Goal: Transaction & Acquisition: Purchase product/service

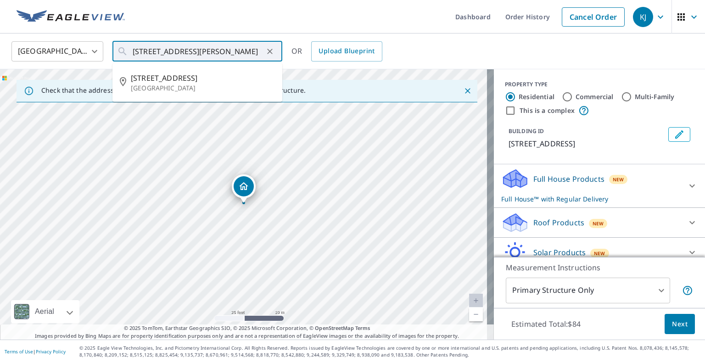
click at [226, 53] on input "[STREET_ADDRESS][PERSON_NAME]" at bounding box center [198, 52] width 131 height 26
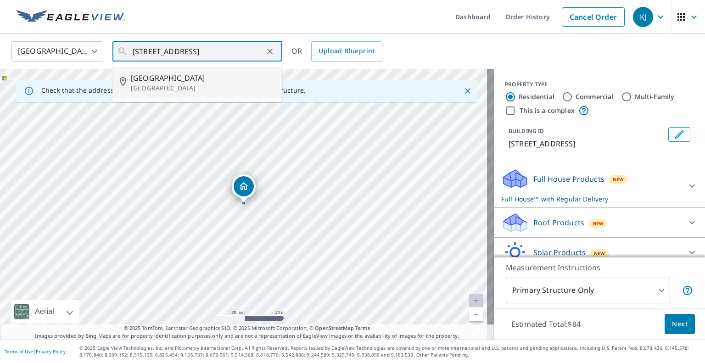
click at [216, 73] on span "[GEOGRAPHIC_DATA]" at bounding box center [203, 78] width 144 height 11
type input "[STREET_ADDRESS][PERSON_NAME]"
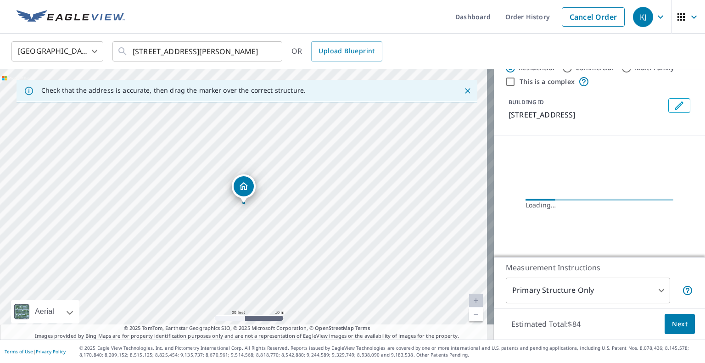
scroll to position [45, 0]
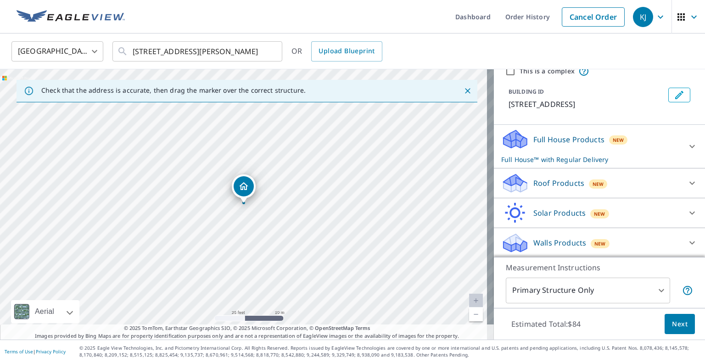
click at [534, 183] on p "Roof Products" at bounding box center [559, 183] width 51 height 11
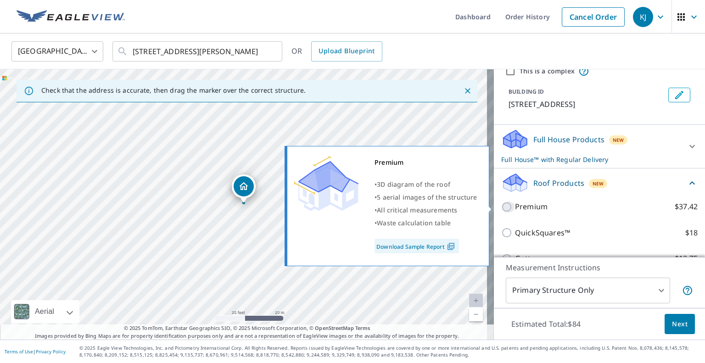
click at [507, 205] on input "Premium $37.42" at bounding box center [508, 207] width 14 height 11
checkbox input "true"
checkbox input "false"
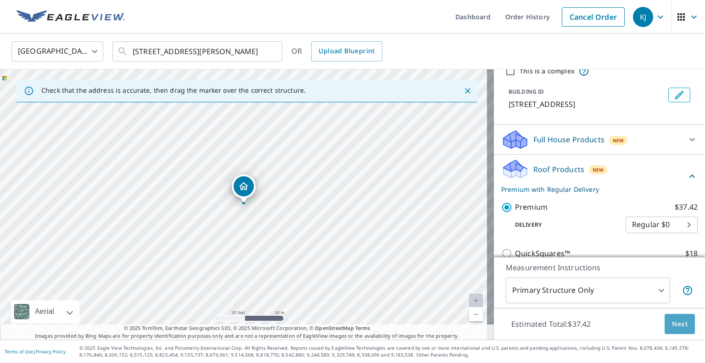
click at [665, 321] on button "Next" at bounding box center [680, 324] width 30 height 21
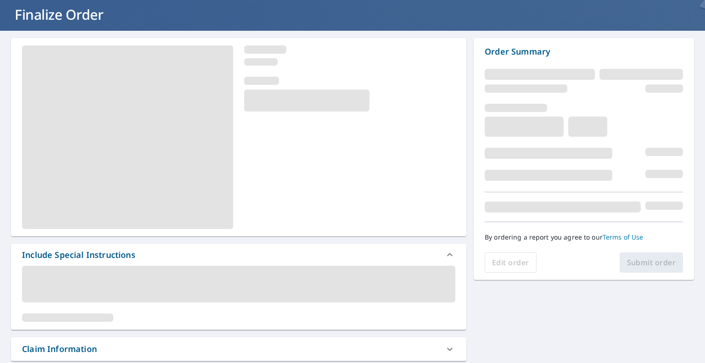
scroll to position [138, 0]
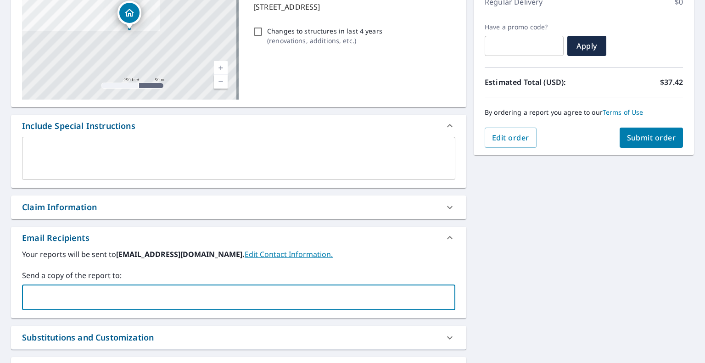
click at [134, 289] on input "text" at bounding box center [231, 297] width 411 height 17
type input "[EMAIL_ADDRESS][DOMAIN_NAME]"
click at [634, 131] on button "Submit order" at bounding box center [652, 138] width 64 height 20
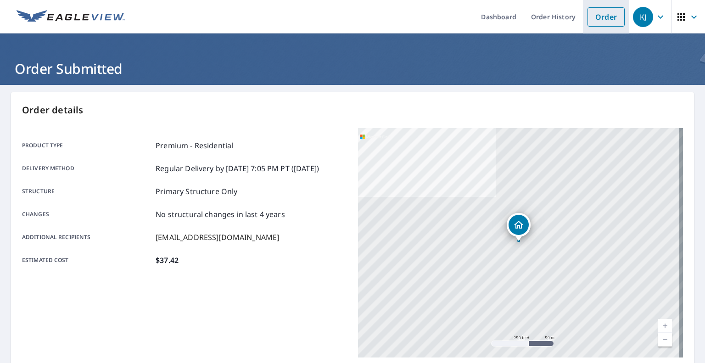
click at [597, 17] on link "Order" at bounding box center [606, 16] width 37 height 19
